Goal: Task Accomplishment & Management: Use online tool/utility

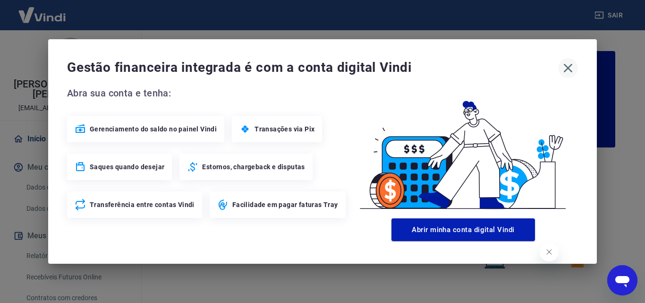
click at [570, 70] on icon "button" at bounding box center [568, 67] width 15 height 15
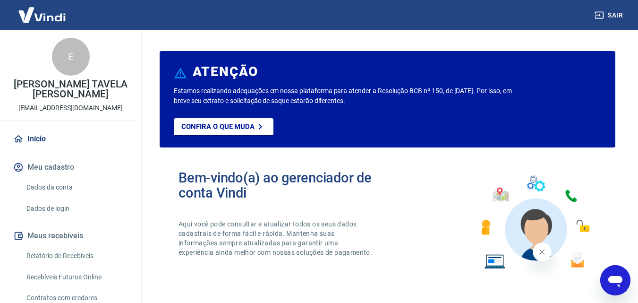
scroll to position [236, 0]
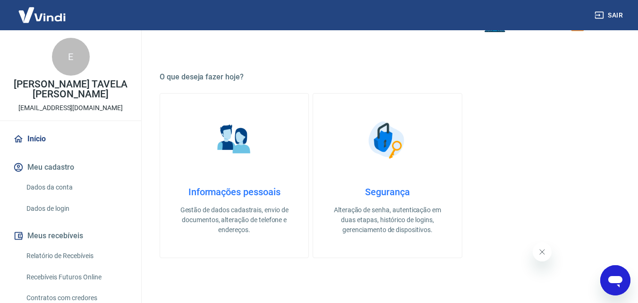
click at [69, 255] on link "Relatório de Recebíveis" at bounding box center [76, 255] width 107 height 19
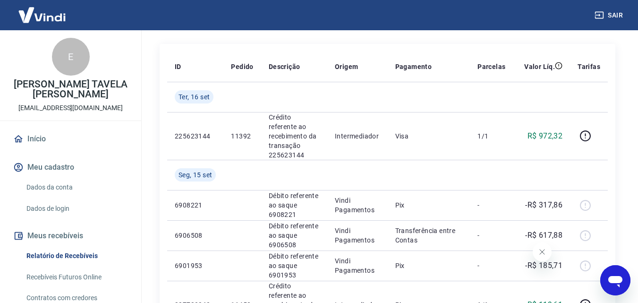
scroll to position [142, 0]
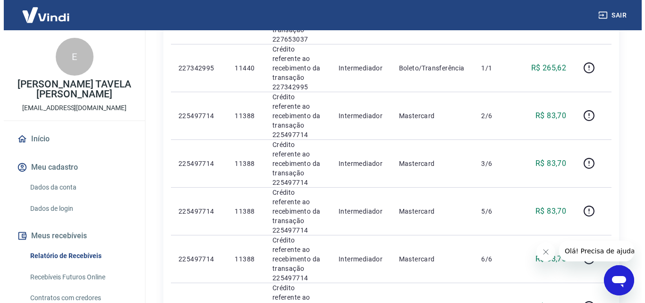
scroll to position [567, 0]
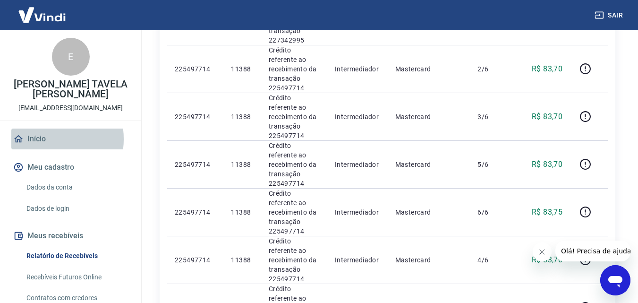
click at [39, 139] on link "Início" at bounding box center [70, 138] width 119 height 21
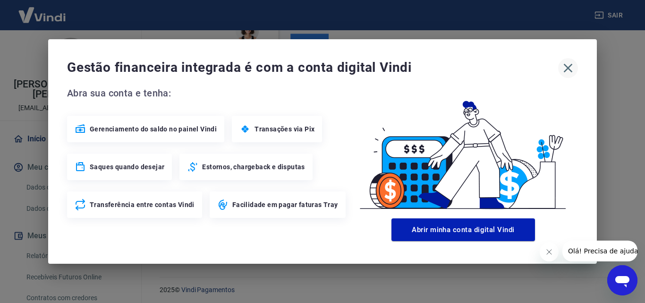
click at [564, 68] on icon "button" at bounding box center [568, 67] width 15 height 15
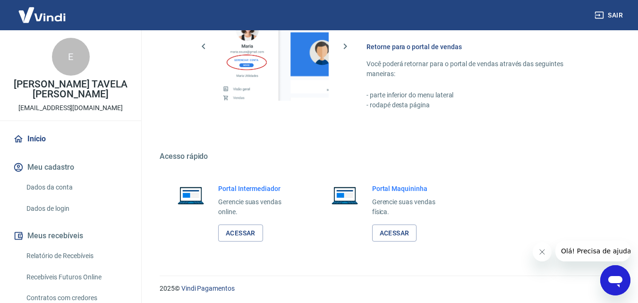
scroll to position [570, 0]
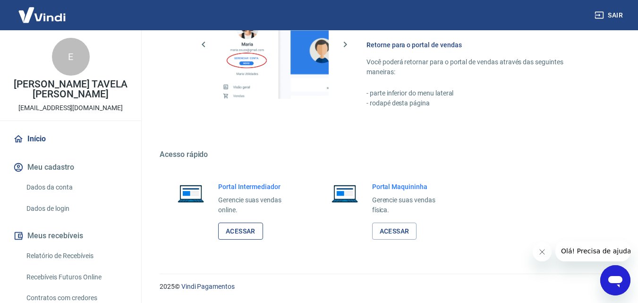
click at [248, 229] on link "Acessar" at bounding box center [240, 230] width 45 height 17
click at [76, 252] on link "Relatório de Recebíveis" at bounding box center [76, 255] width 107 height 19
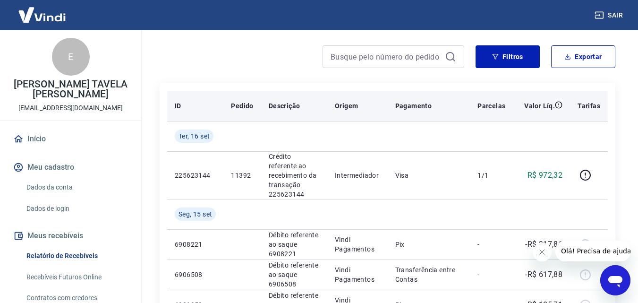
scroll to position [94, 0]
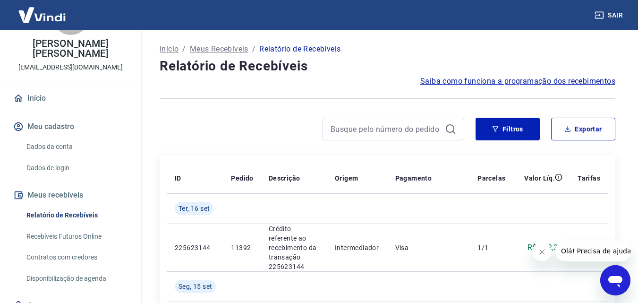
scroll to position [82, 0]
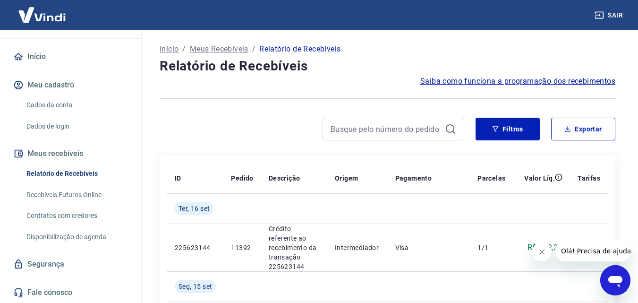
click at [92, 212] on link "Contratos com credores" at bounding box center [76, 215] width 107 height 19
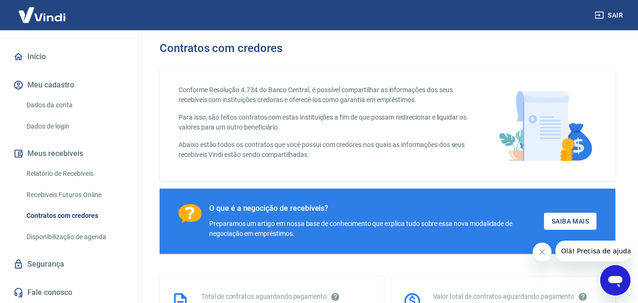
click at [89, 177] on link "Relatório de Recebíveis" at bounding box center [76, 173] width 107 height 19
